Goal: Information Seeking & Learning: Check status

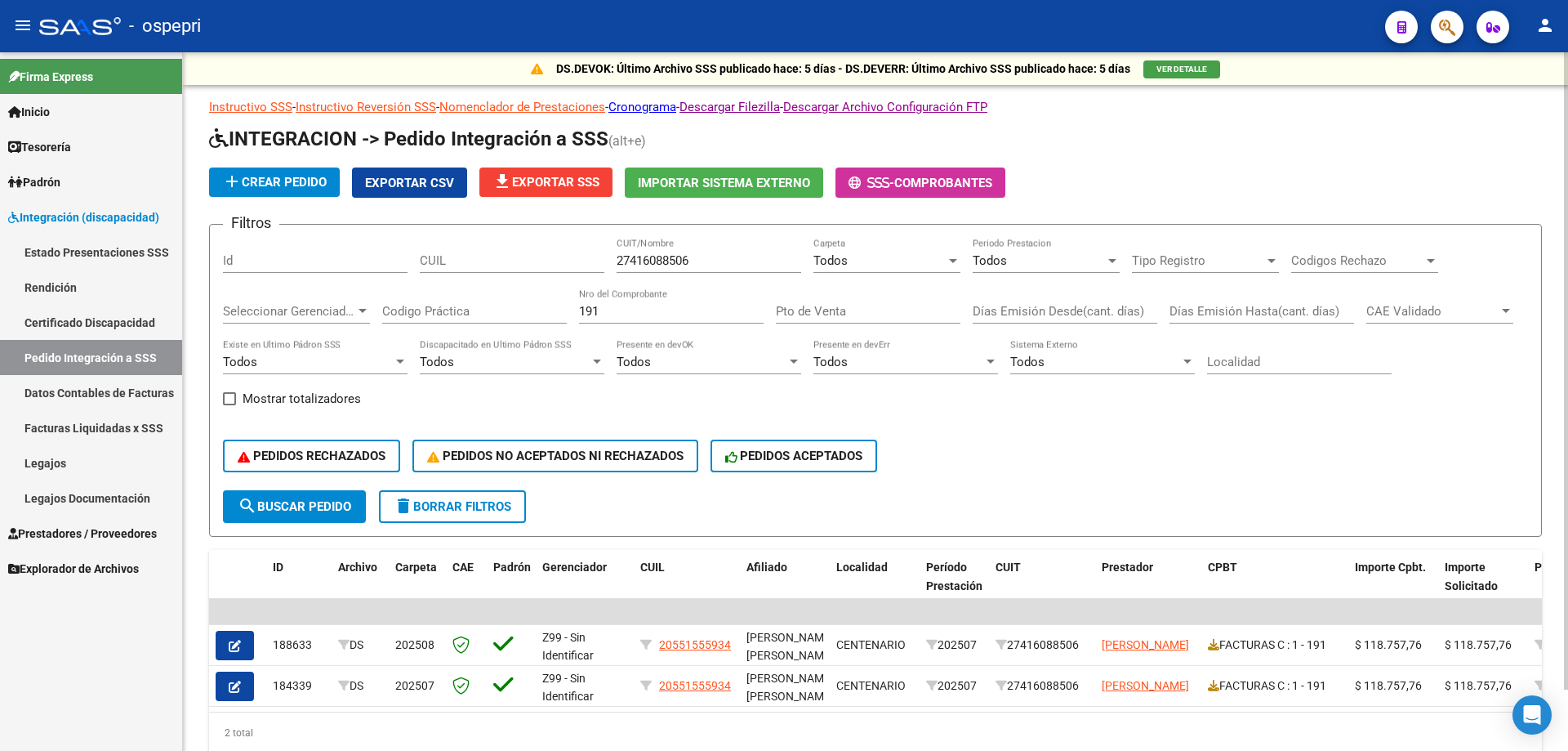
drag, startPoint x: 673, startPoint y: 311, endPoint x: 663, endPoint y: 315, distance: 10.8
click at [671, 311] on div "191 Nro del Comprobante" at bounding box center [672, 306] width 185 height 35
click at [661, 315] on input "191" at bounding box center [672, 311] width 185 height 15
type input "1"
click at [717, 260] on input "27416088506" at bounding box center [709, 261] width 185 height 15
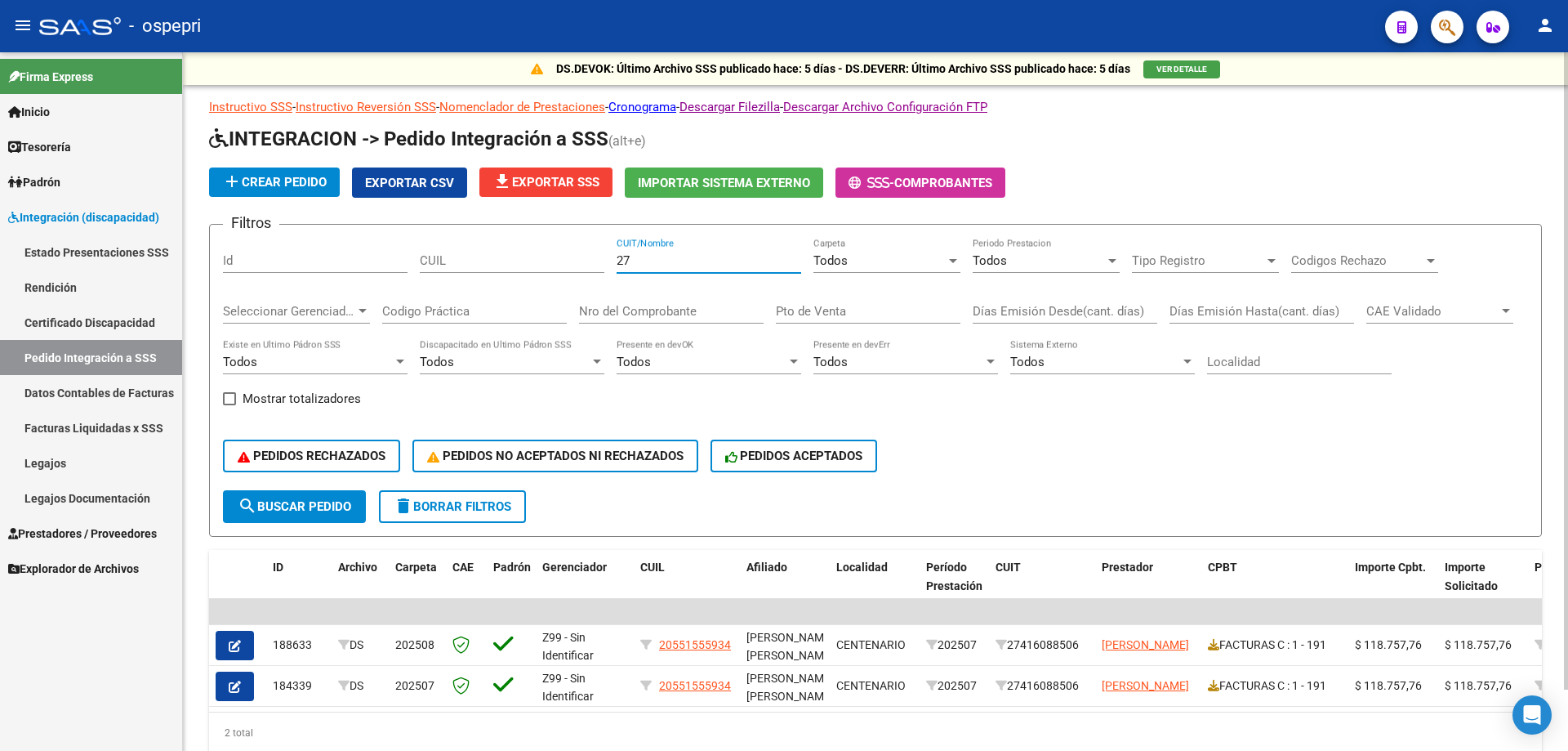
type input "2"
click at [872, 268] on div "Todos" at bounding box center [879, 261] width 132 height 15
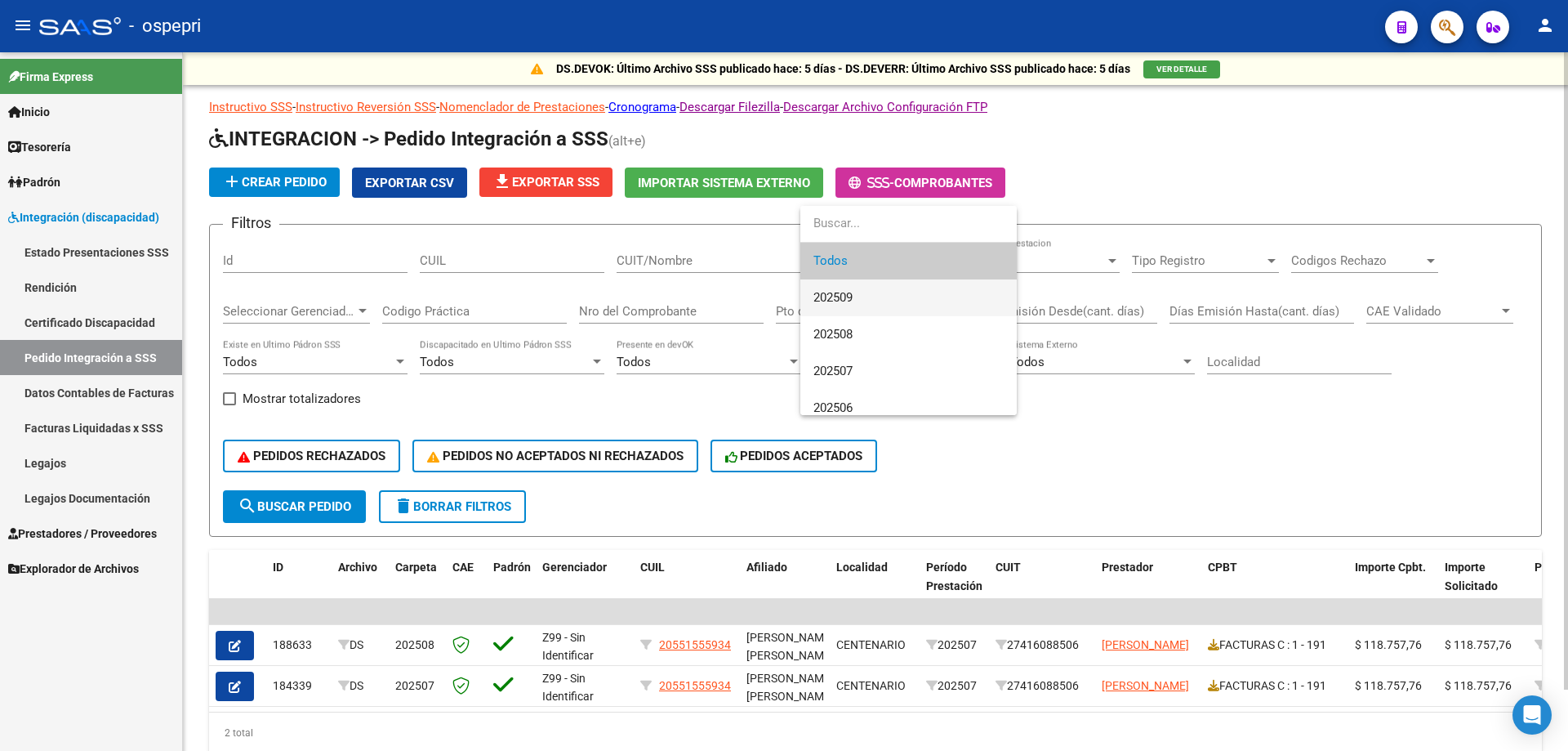
click at [868, 298] on span "202509" at bounding box center [908, 297] width 190 height 37
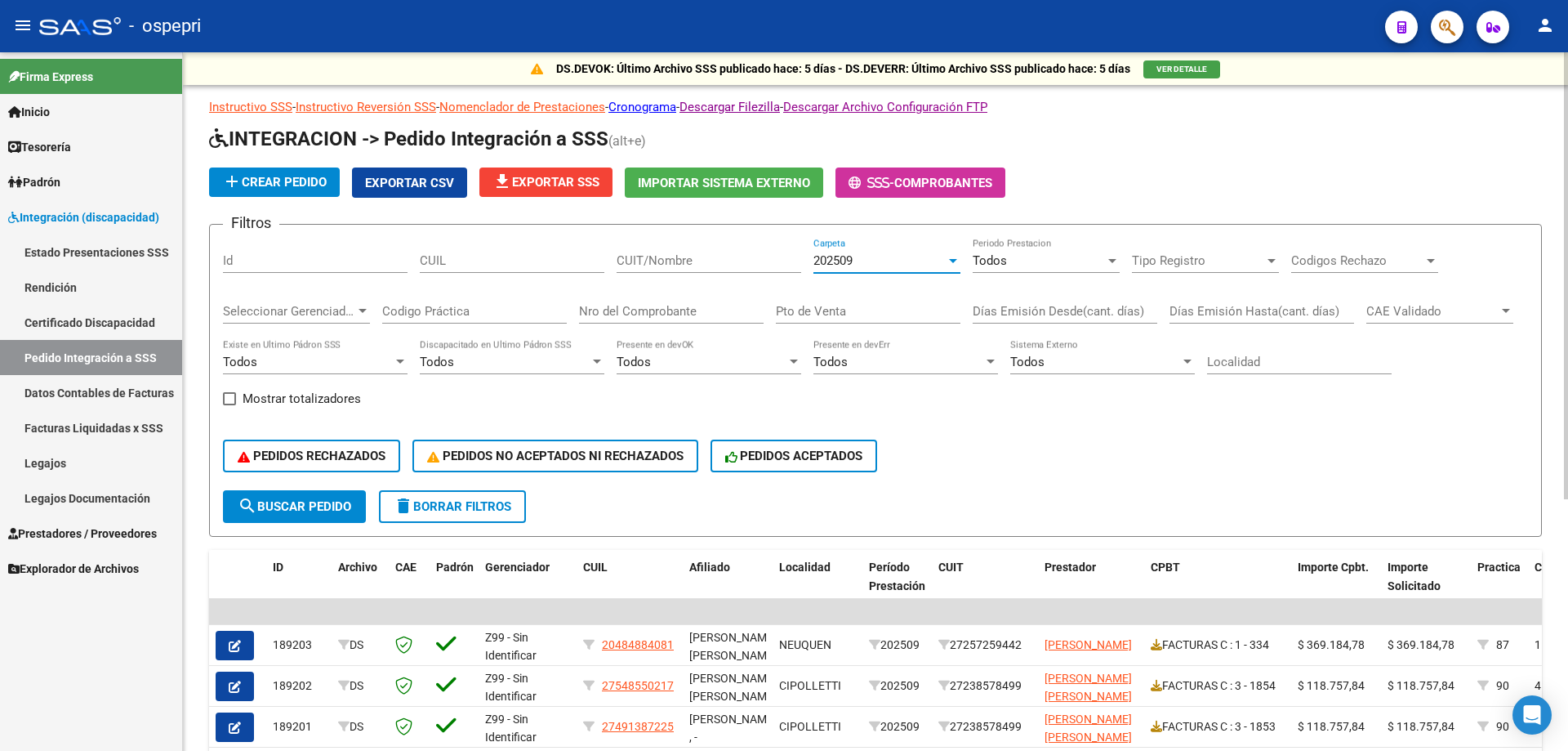
click at [295, 502] on span "search Buscar Pedido" at bounding box center [294, 507] width 114 height 15
click at [377, 181] on span "Exportar CSV" at bounding box center [409, 183] width 89 height 15
click at [706, 253] on input "CUIT/Nombre" at bounding box center [709, 261] width 185 height 15
type input "[PERSON_NAME]"
click at [672, 318] on input "Nro del Comprobante" at bounding box center [672, 311] width 185 height 15
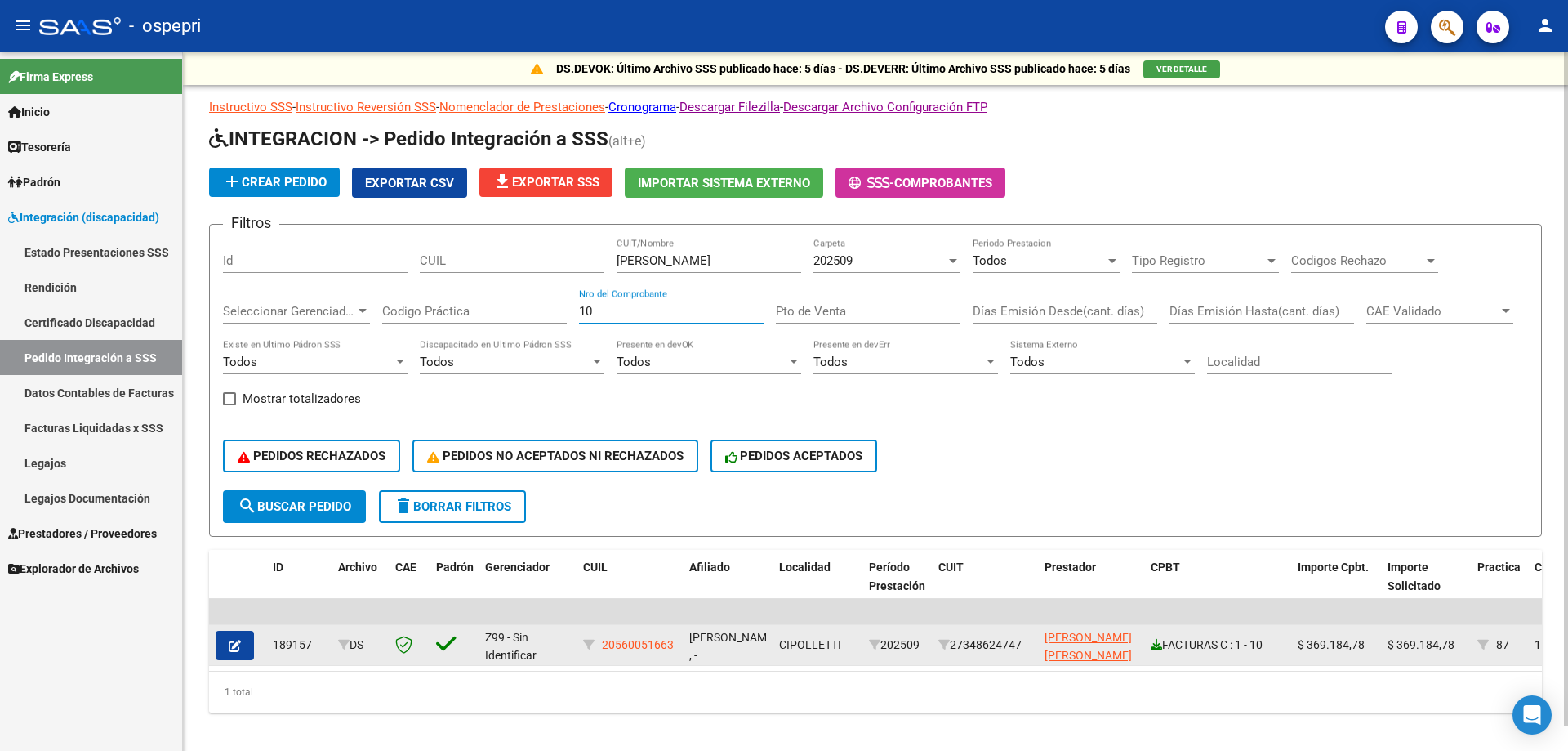
type input "10"
click at [1157, 645] on icon at bounding box center [1156, 645] width 11 height 11
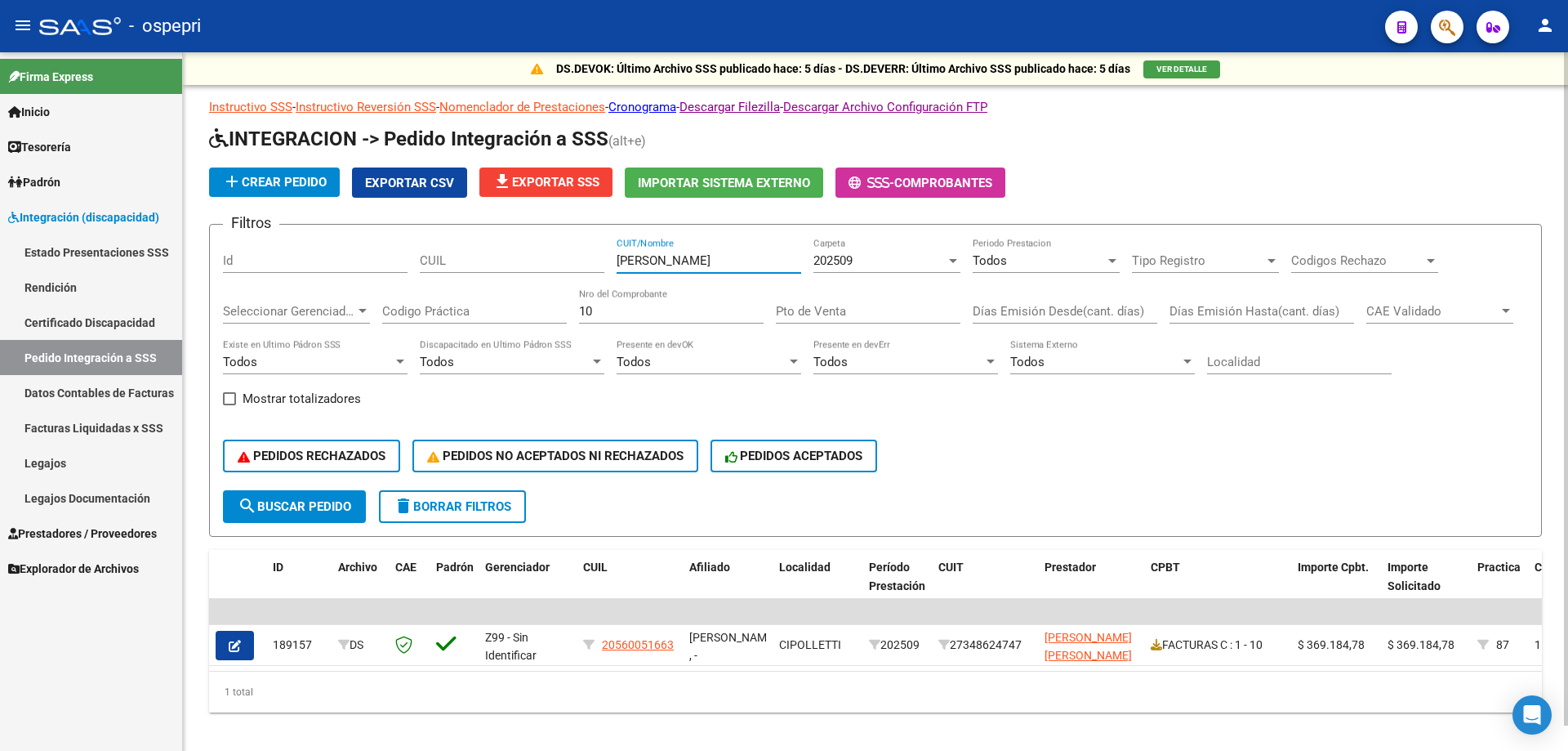
drag, startPoint x: 669, startPoint y: 266, endPoint x: 291, endPoint y: 259, distance: 378.1
click at [293, 260] on div "Filtros Id CUIL [PERSON_NAME] CUIT/Nombre 202509 Carpeta Todos Periodo Prestaci…" at bounding box center [875, 364] width 1305 height 253
type input "[PERSON_NAME] CAN"
click at [608, 315] on input "10" at bounding box center [672, 311] width 185 height 15
type input "1"
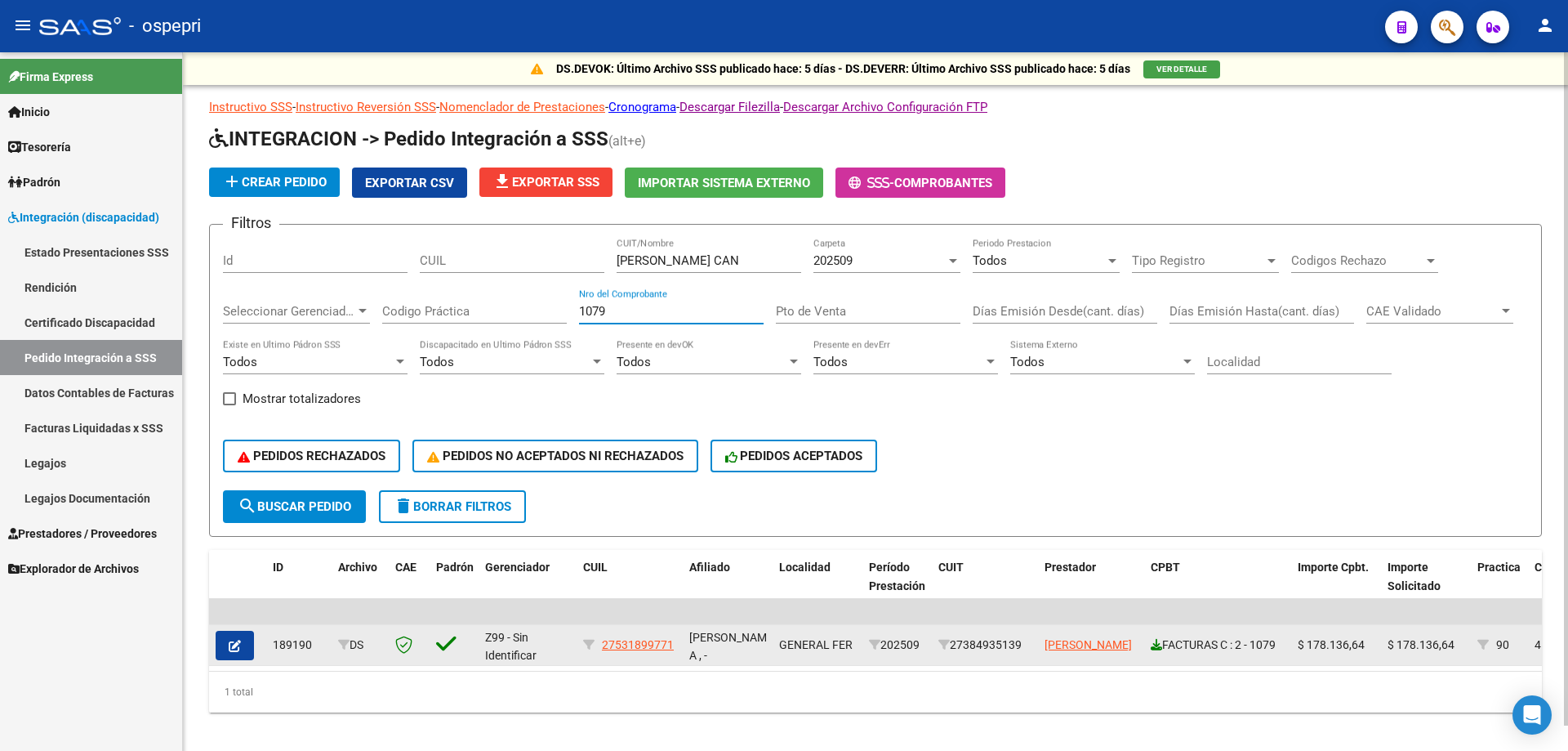
click at [1161, 648] on div "FACTURAS C : 2 - 1079" at bounding box center [1217, 645] width 134 height 19
click at [1156, 647] on icon at bounding box center [1156, 645] width 11 height 11
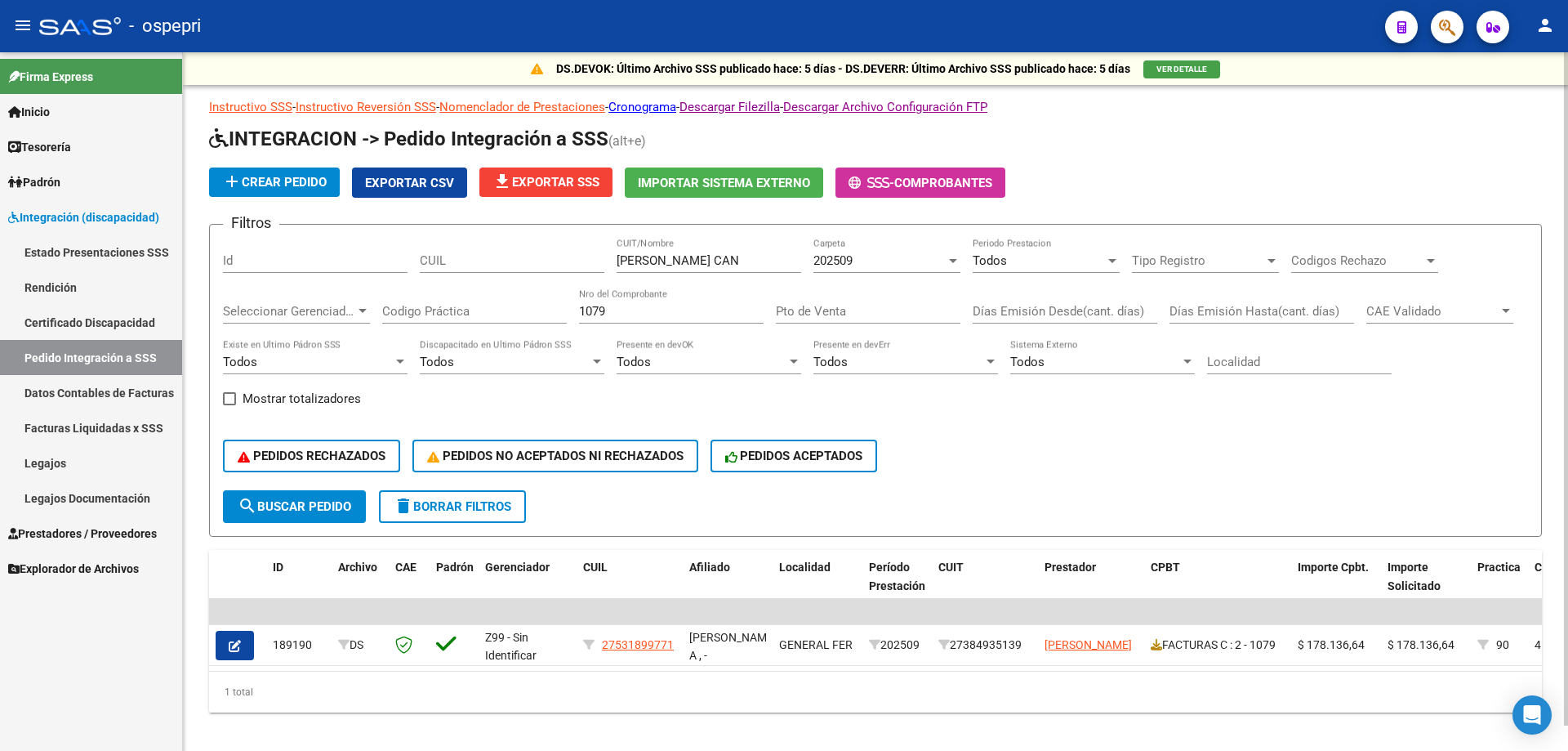
click at [641, 321] on div "1079 Nro del Comprobante" at bounding box center [672, 306] width 185 height 35
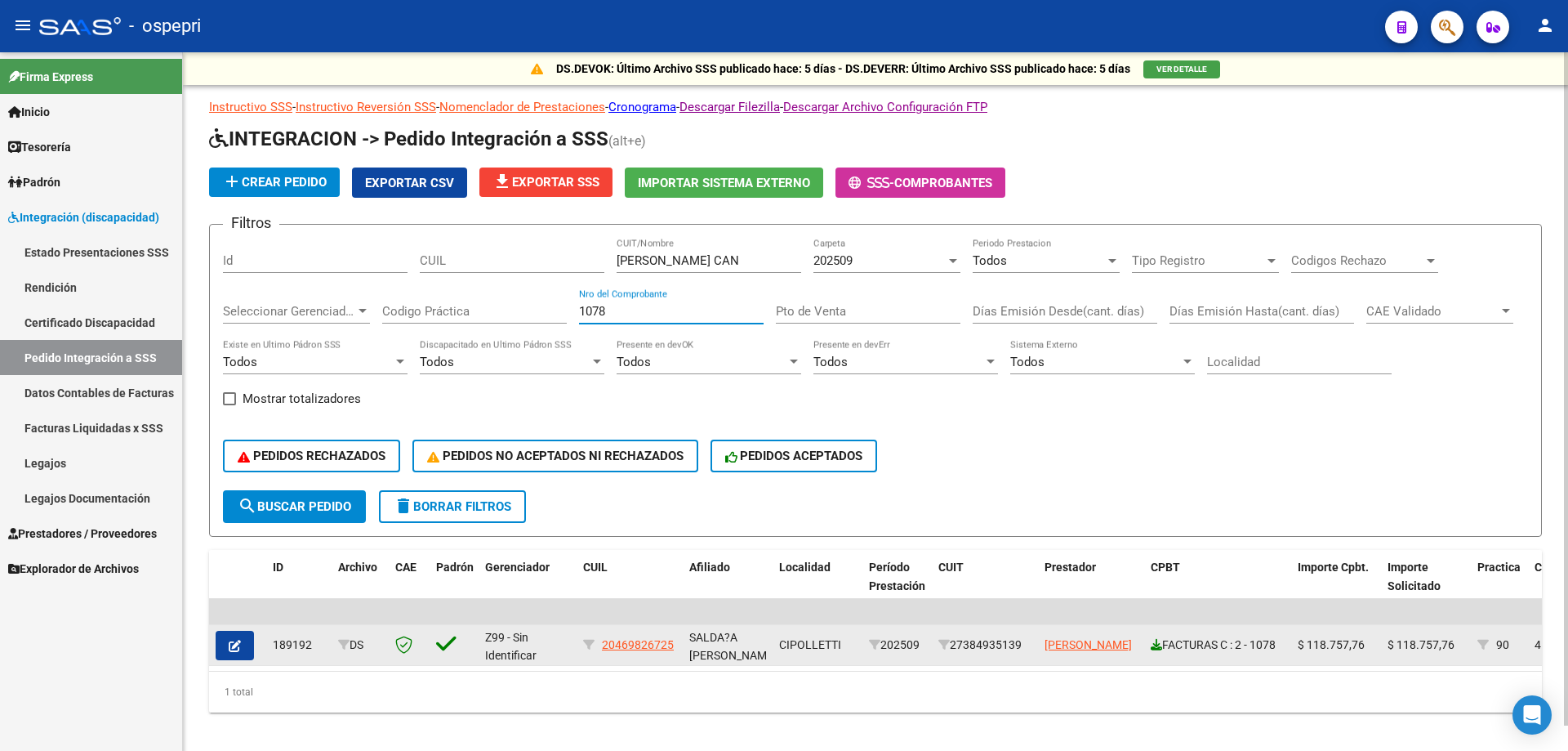
click at [1150, 643] on icon at bounding box center [1156, 645] width 11 height 11
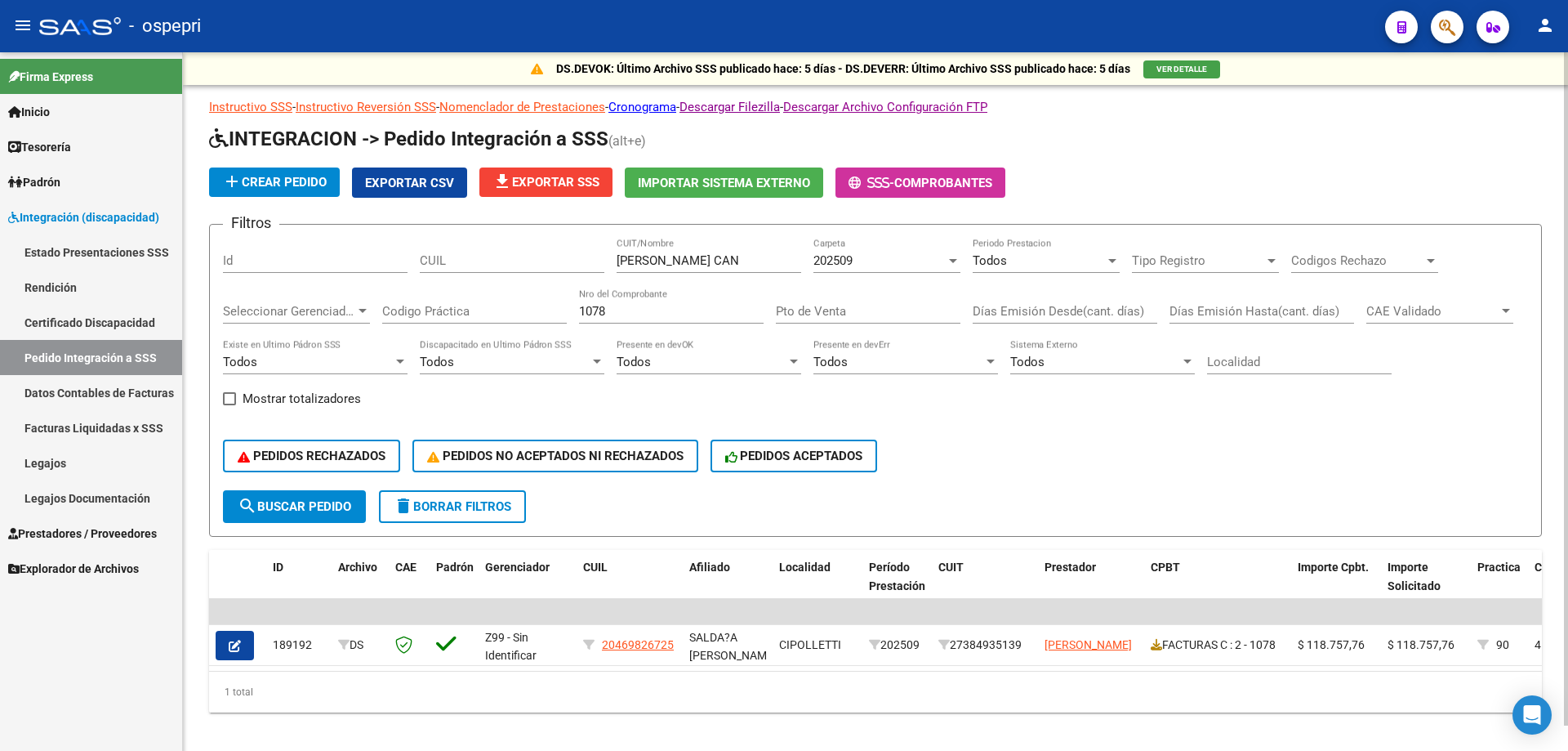
click at [661, 313] on input "1078" at bounding box center [672, 311] width 185 height 15
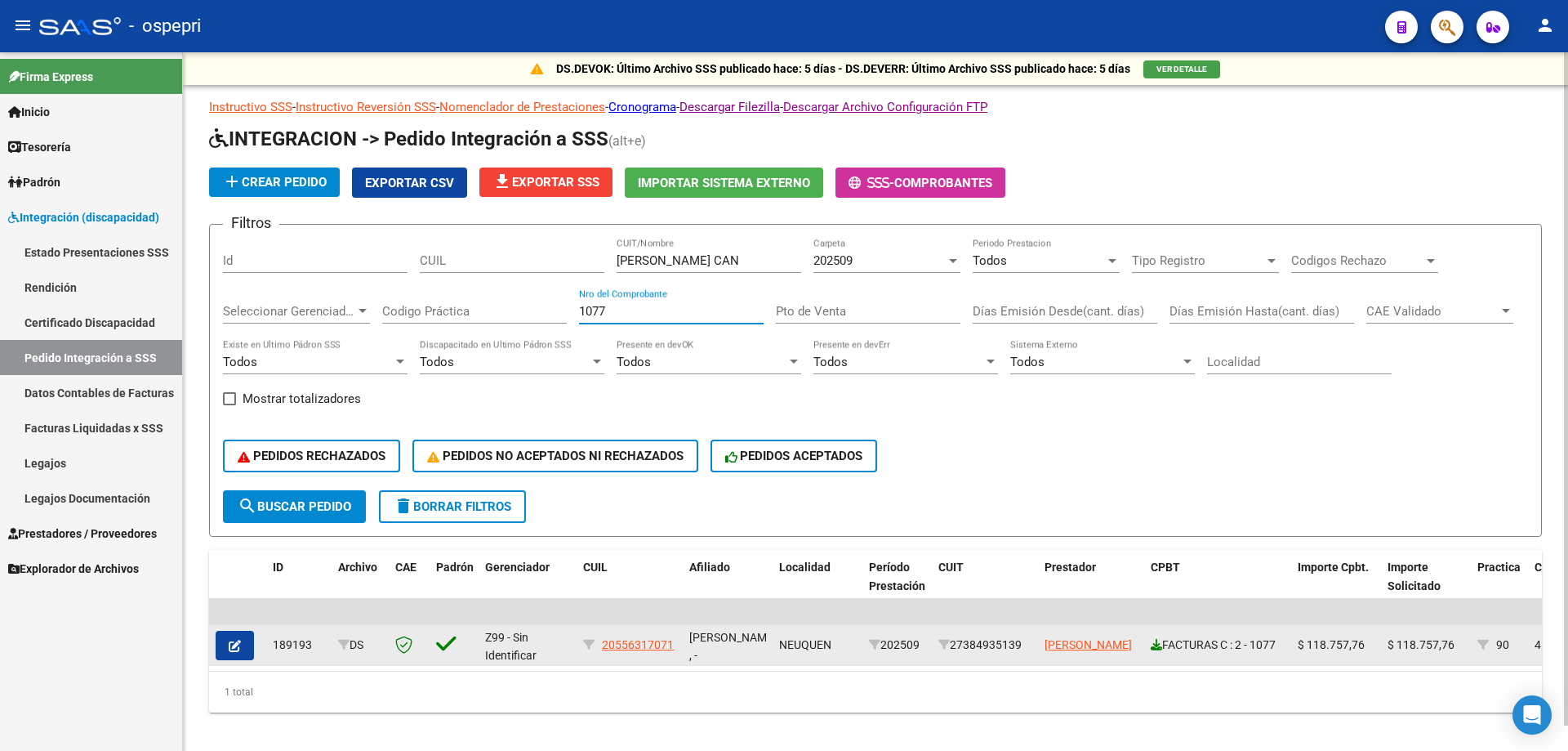
click at [1153, 642] on icon at bounding box center [1156, 645] width 11 height 11
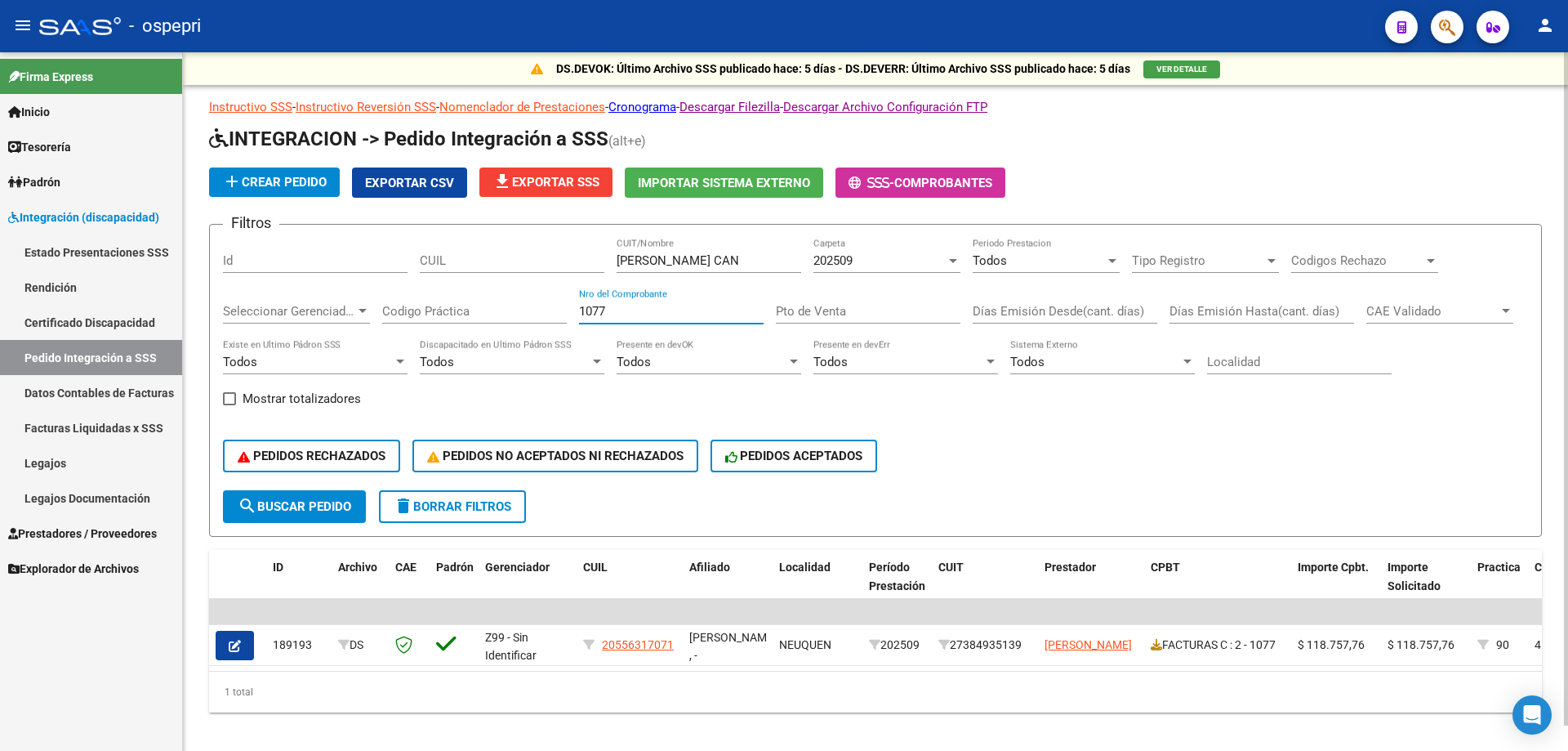
click at [672, 306] on input "1077" at bounding box center [672, 311] width 185 height 15
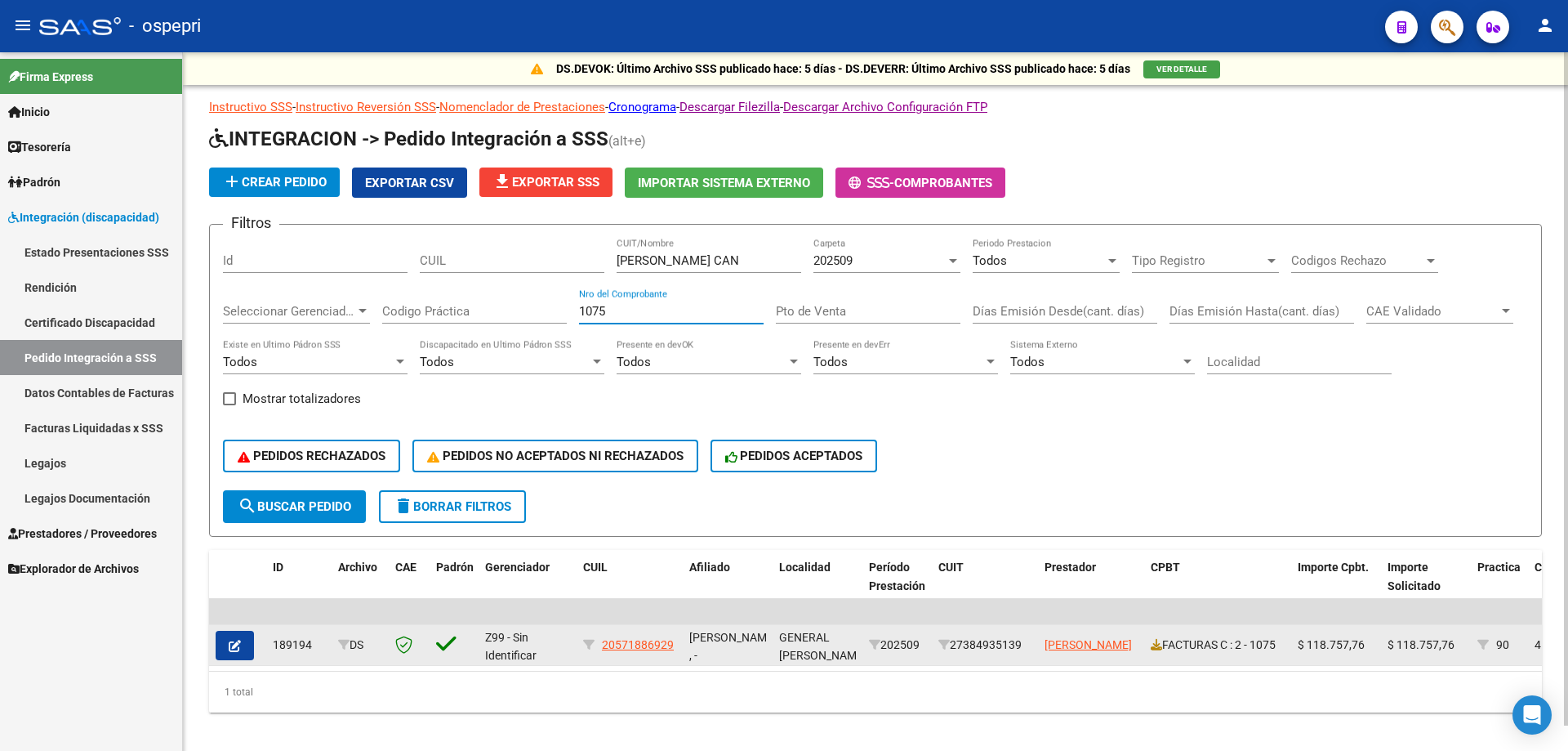
type input "1075"
click at [1150, 643] on datatable-body-cell "FACTURAS C : 2 - 1075" at bounding box center [1217, 645] width 147 height 40
click at [1153, 643] on icon at bounding box center [1156, 645] width 11 height 11
